Goal: Navigation & Orientation: Go to known website

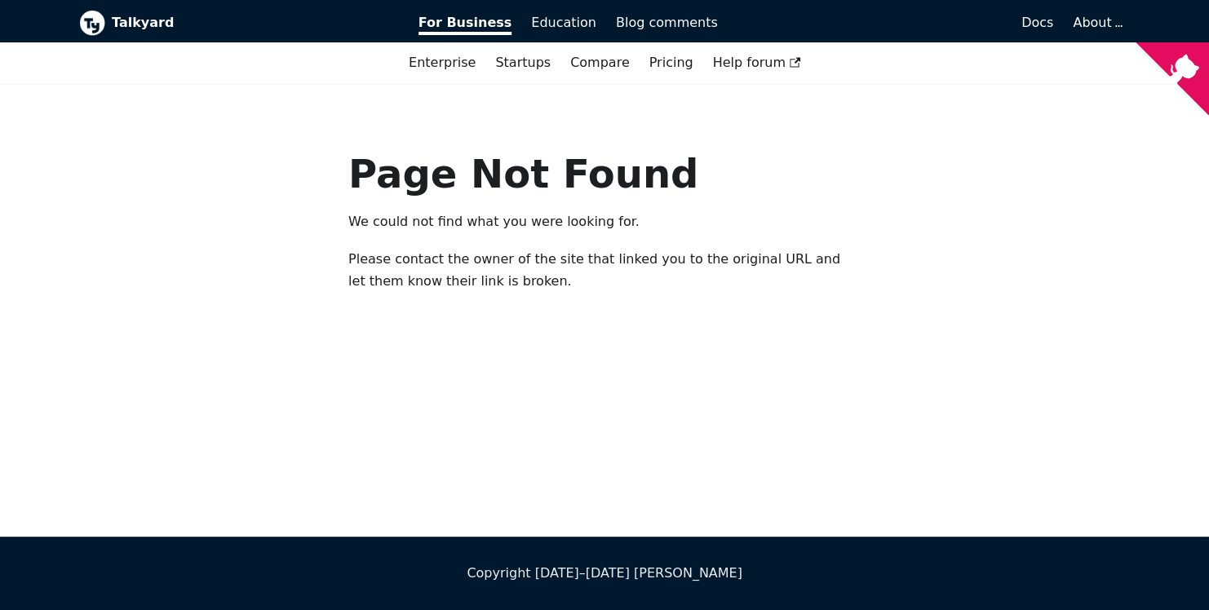
click at [150, 26] on b "Talkyard" at bounding box center [254, 22] width 284 height 21
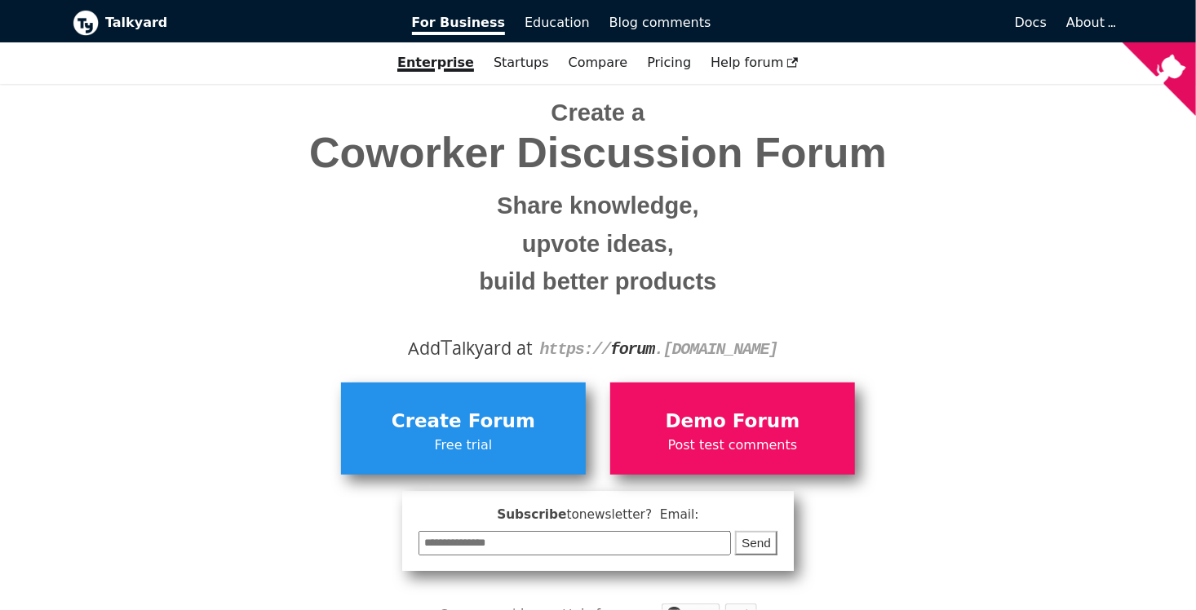
scroll to position [82, 0]
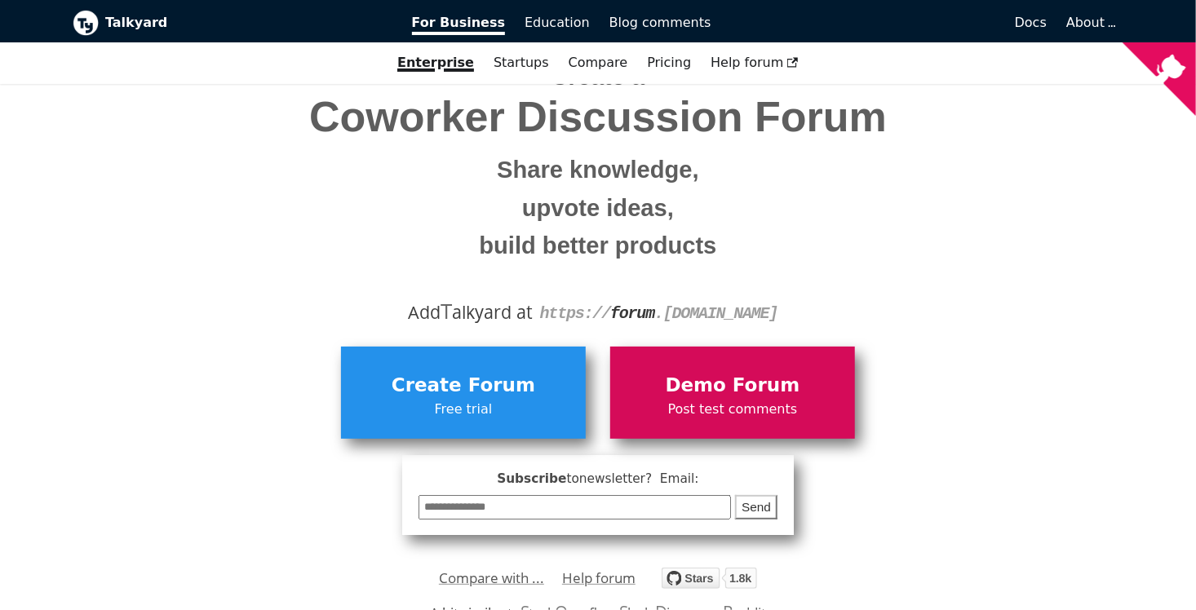
click at [768, 388] on span "Demo Forum" at bounding box center [733, 385] width 228 height 31
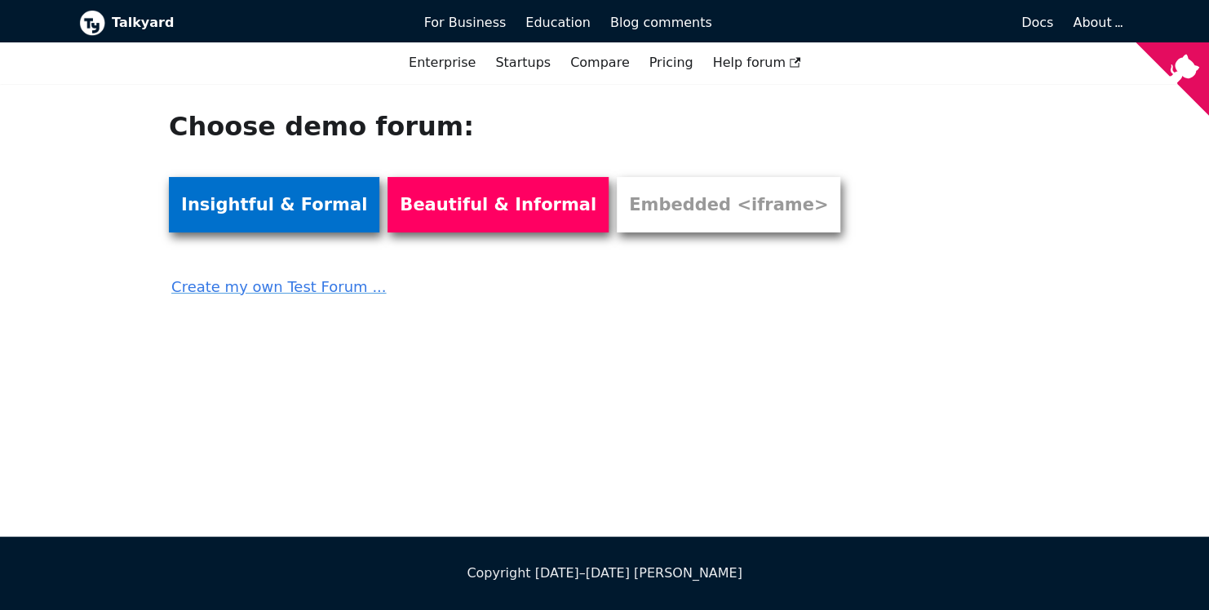
click at [281, 224] on link "Insightful & Formal" at bounding box center [274, 204] width 211 height 55
